Goal: Find specific page/section: Find specific page/section

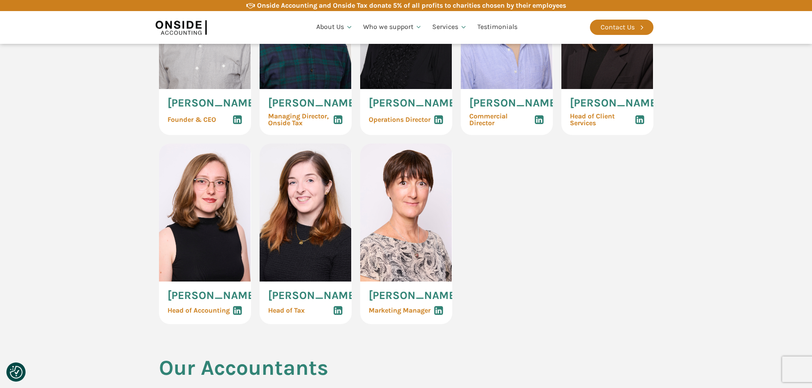
scroll to position [554, 0]
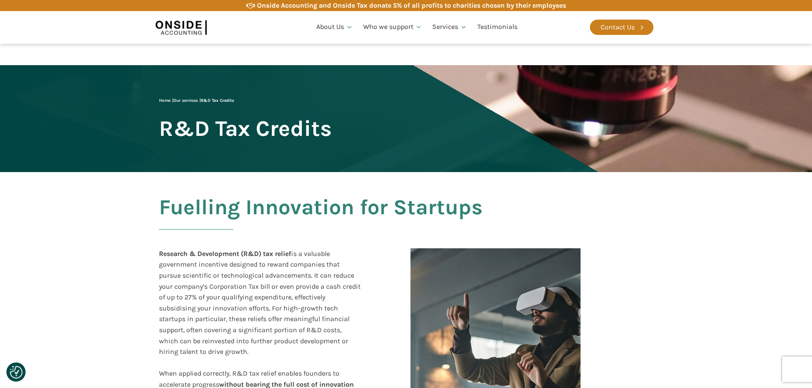
drag, startPoint x: 123, startPoint y: 330, endPoint x: 151, endPoint y: 91, distance: 241.3
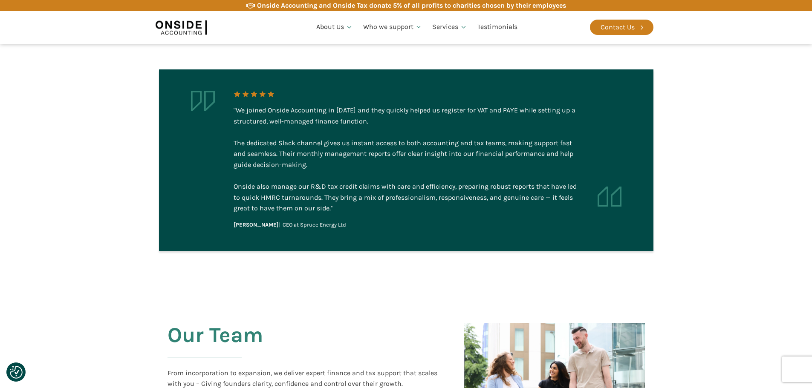
drag, startPoint x: 256, startPoint y: 128, endPoint x: 231, endPoint y: 280, distance: 154.4
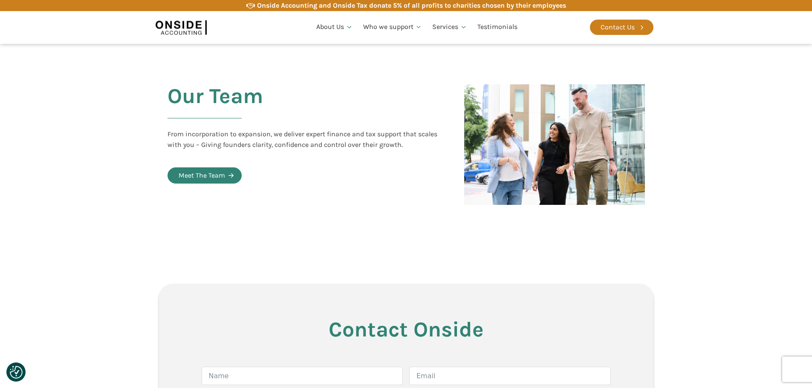
click at [215, 170] on div "Meet The Team" at bounding box center [202, 175] width 46 height 11
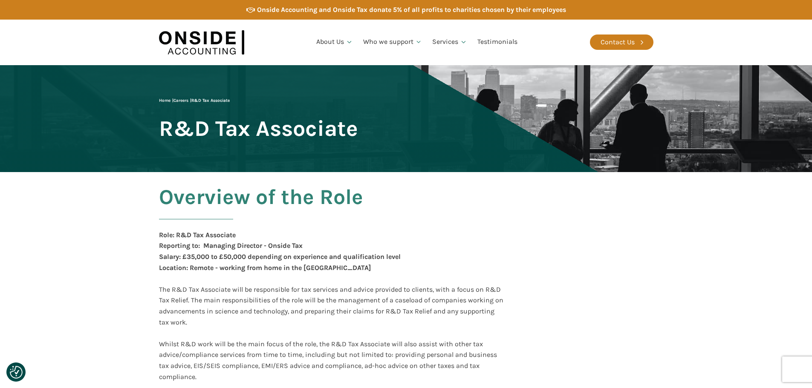
drag, startPoint x: 547, startPoint y: 310, endPoint x: 536, endPoint y: 162, distance: 148.4
drag, startPoint x: 540, startPoint y: 317, endPoint x: 547, endPoint y: 93, distance: 224.0
drag, startPoint x: 70, startPoint y: 313, endPoint x: 160, endPoint y: 8, distance: 318.5
